Goal: Information Seeking & Learning: Understand process/instructions

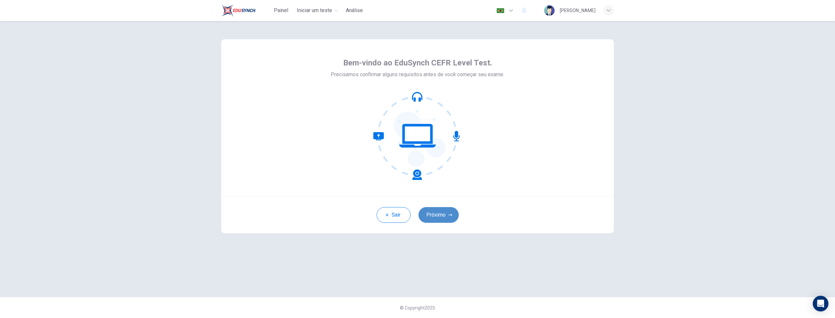
click at [435, 215] on button "Próximo" at bounding box center [439, 215] width 40 height 16
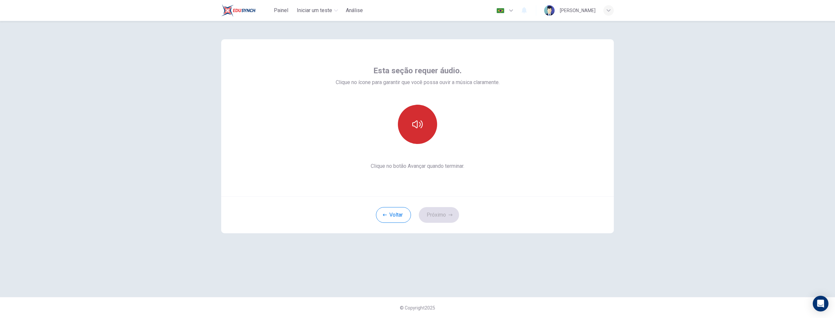
click at [420, 130] on button "button" at bounding box center [417, 124] width 39 height 39
click at [440, 213] on button "Próximo" at bounding box center [439, 215] width 40 height 16
click at [425, 117] on div "Gravar" at bounding box center [417, 124] width 39 height 39
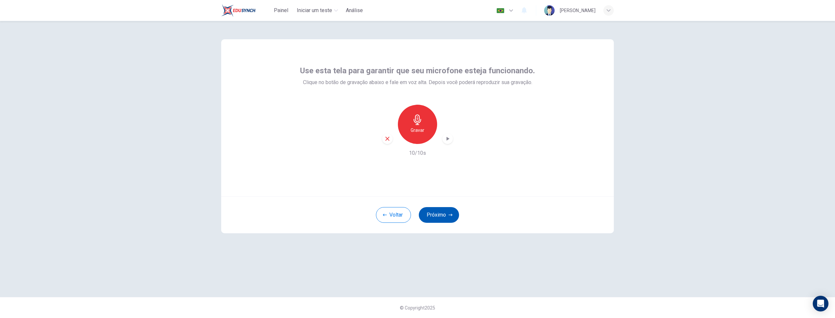
click at [430, 213] on button "Próximo" at bounding box center [439, 215] width 40 height 16
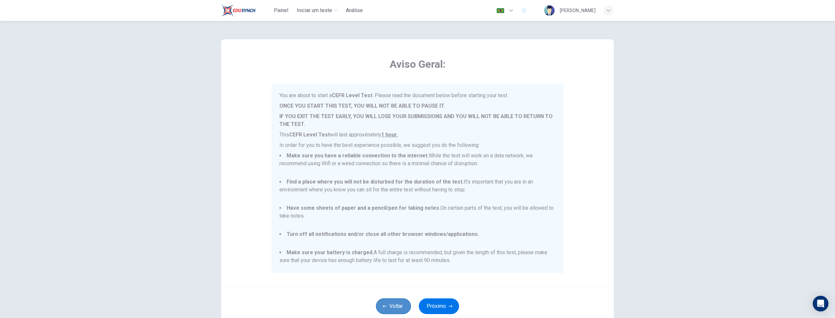
click at [400, 304] on button "Voltar" at bounding box center [393, 307] width 35 height 16
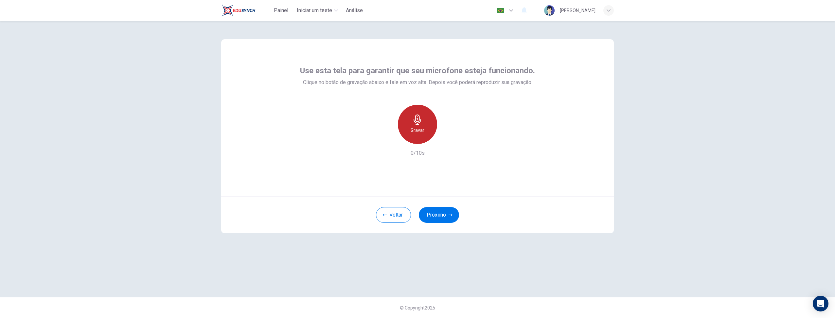
click at [424, 122] on div "Gravar" at bounding box center [417, 124] width 39 height 39
click at [386, 137] on icon "button" at bounding box center [388, 139] width 6 height 6
drag, startPoint x: 418, startPoint y: 126, endPoint x: 532, endPoint y: 154, distance: 116.9
click at [418, 126] on div "Gravar" at bounding box center [417, 124] width 39 height 39
click at [449, 138] on icon "button" at bounding box center [448, 139] width 7 height 7
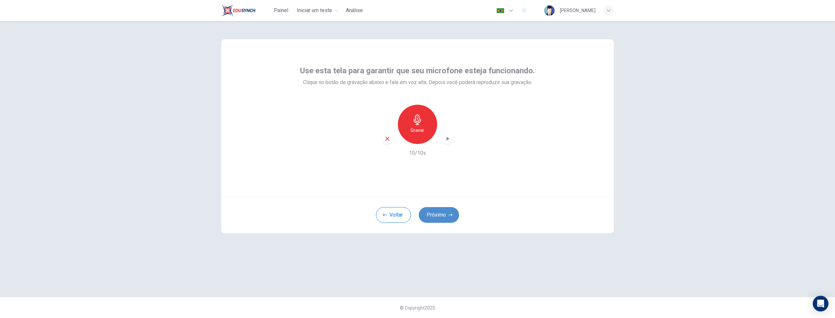
click at [453, 215] on icon "button" at bounding box center [451, 215] width 4 height 4
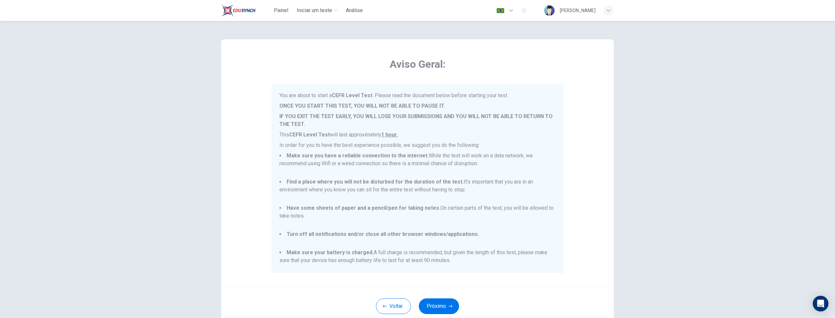
scroll to position [9, 0]
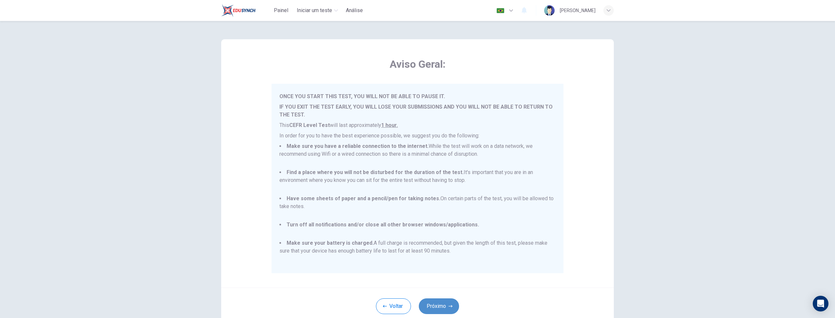
click at [449, 306] on icon "button" at bounding box center [451, 306] width 4 height 2
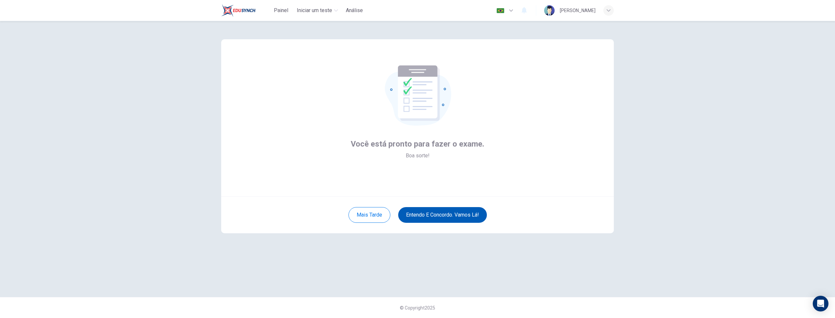
click at [460, 219] on button "Entendo e concordo. Vamos lá!" at bounding box center [442, 215] width 89 height 16
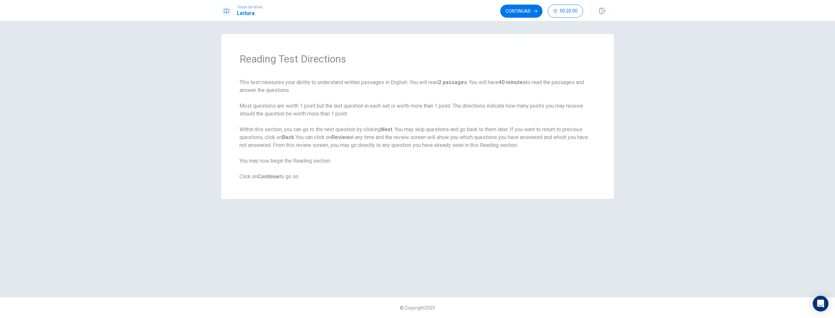
drag, startPoint x: 241, startPoint y: 59, endPoint x: 270, endPoint y: 102, distance: 52.3
click at [375, 158] on div "Reading Test Directions This test measures your ability to understand written p…" at bounding box center [417, 116] width 393 height 165
click at [257, 92] on span "This test measures your ability to understand written passages in English. You …" at bounding box center [418, 130] width 356 height 102
drag, startPoint x: 241, startPoint y: 58, endPoint x: 372, endPoint y: 173, distance: 174.7
click at [386, 172] on div "Reading Test Directions This test measures your ability to understand written p…" at bounding box center [417, 116] width 393 height 165
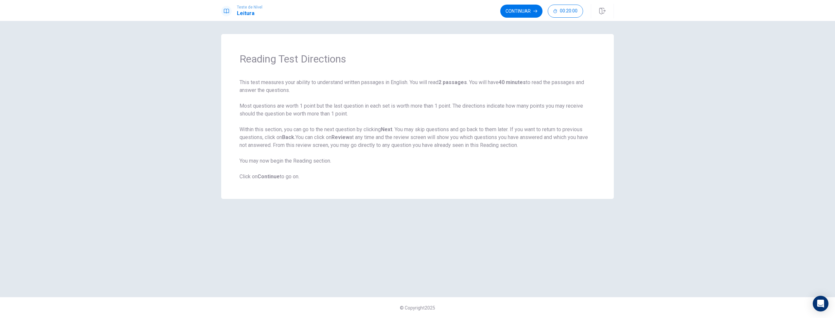
drag, startPoint x: 294, startPoint y: 175, endPoint x: 256, endPoint y: 174, distance: 38.6
click at [255, 174] on span "This test measures your ability to understand written passages in English. You …" at bounding box center [418, 130] width 356 height 102
drag, startPoint x: 327, startPoint y: 140, endPoint x: 405, endPoint y: 163, distance: 81.2
click at [606, 13] on button "button" at bounding box center [602, 11] width 23 height 14
